Goal: Task Accomplishment & Management: Manage account settings

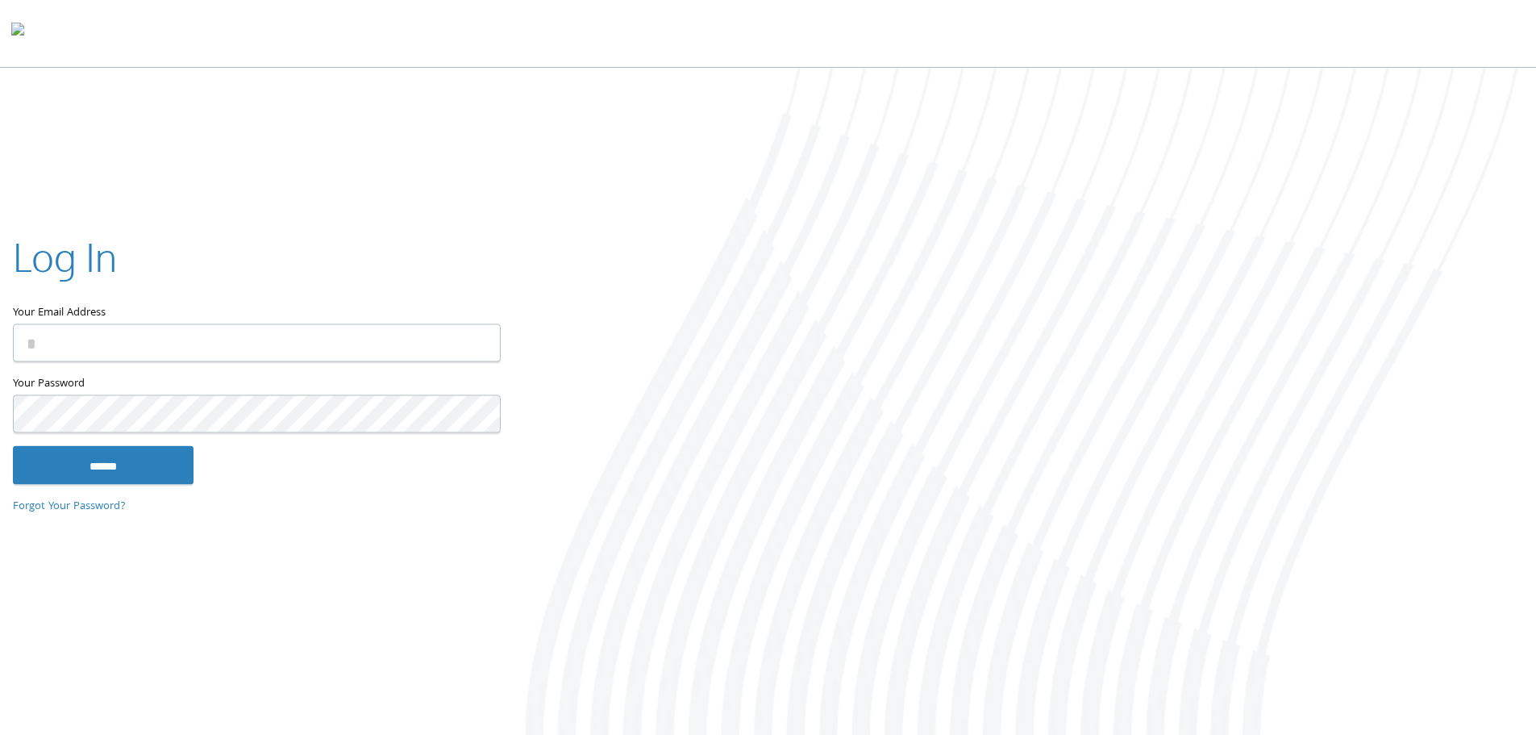
click at [175, 359] on input "Your Email Address" at bounding box center [257, 342] width 488 height 38
type input "**********"
click at [99, 489] on div "**********" at bounding box center [256, 367] width 512 height 327
click at [110, 473] on input "******" at bounding box center [103, 464] width 181 height 39
